Goal: Find specific page/section: Find specific page/section

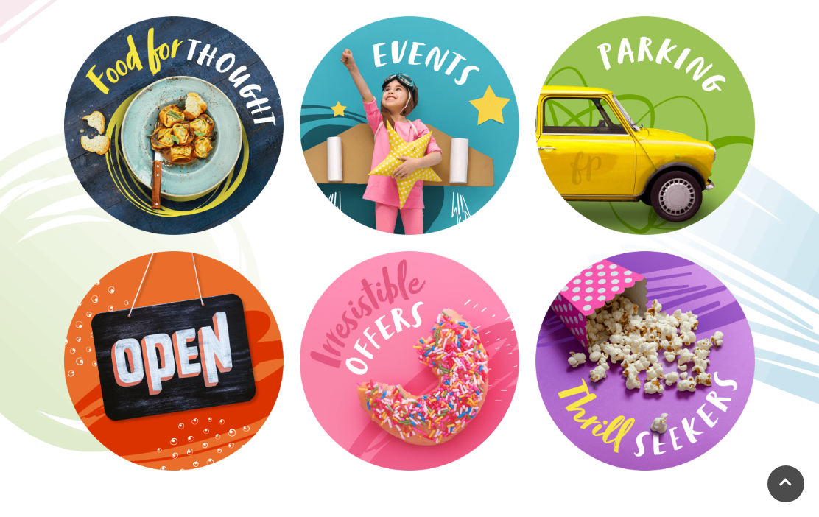
scroll to position [2244, 0]
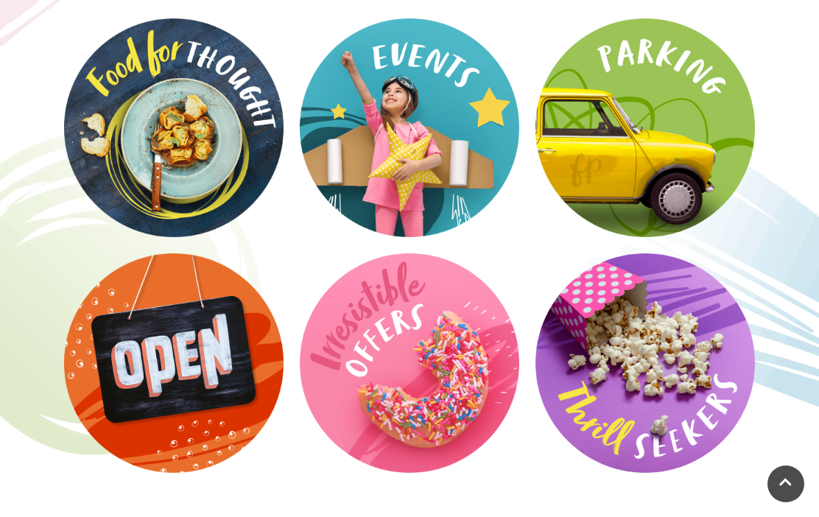
click at [0, 0] on video at bounding box center [0, 0] width 0 height 0
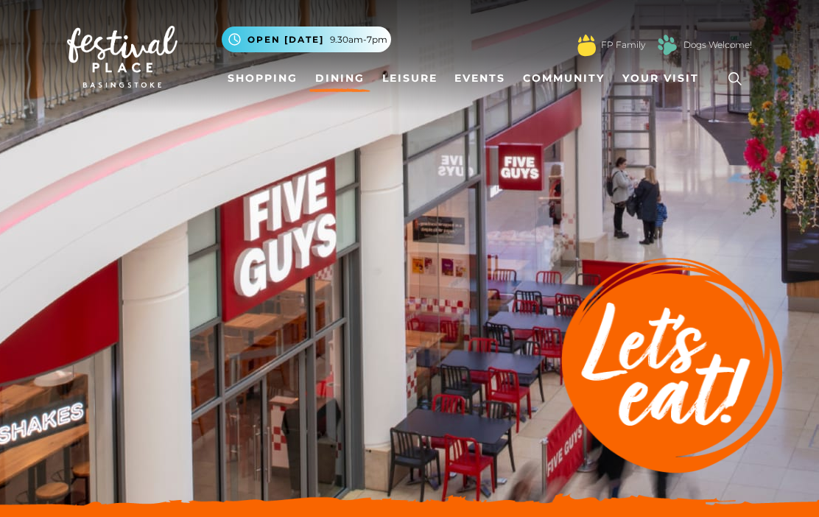
click at [355, 90] on link "Dining" at bounding box center [339, 78] width 61 height 27
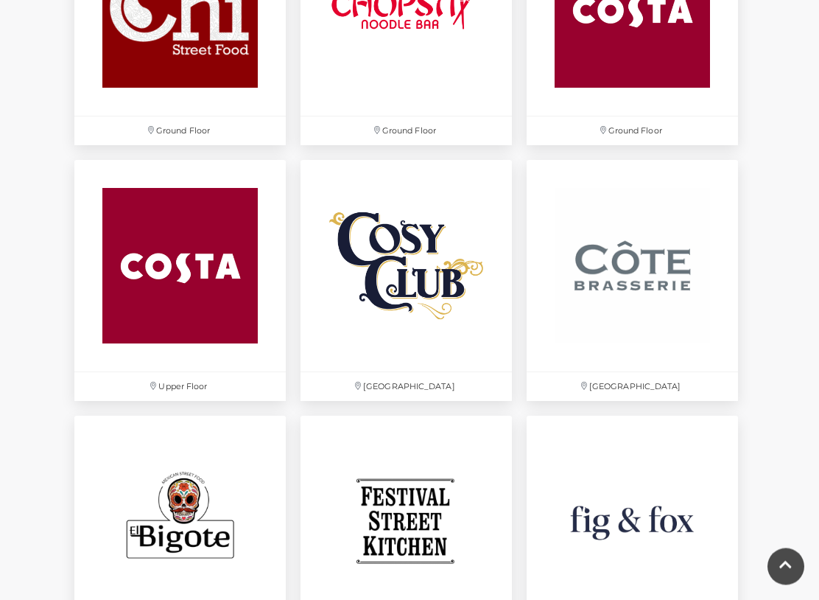
scroll to position [1842, 0]
click at [665, 255] on img at bounding box center [632, 265] width 211 height 211
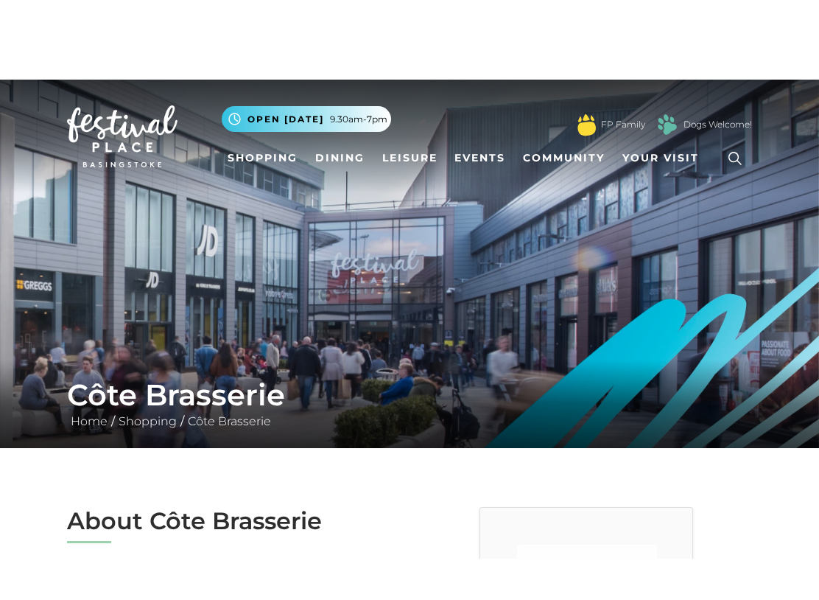
scroll to position [3, 0]
